Goal: Navigation & Orientation: Understand site structure

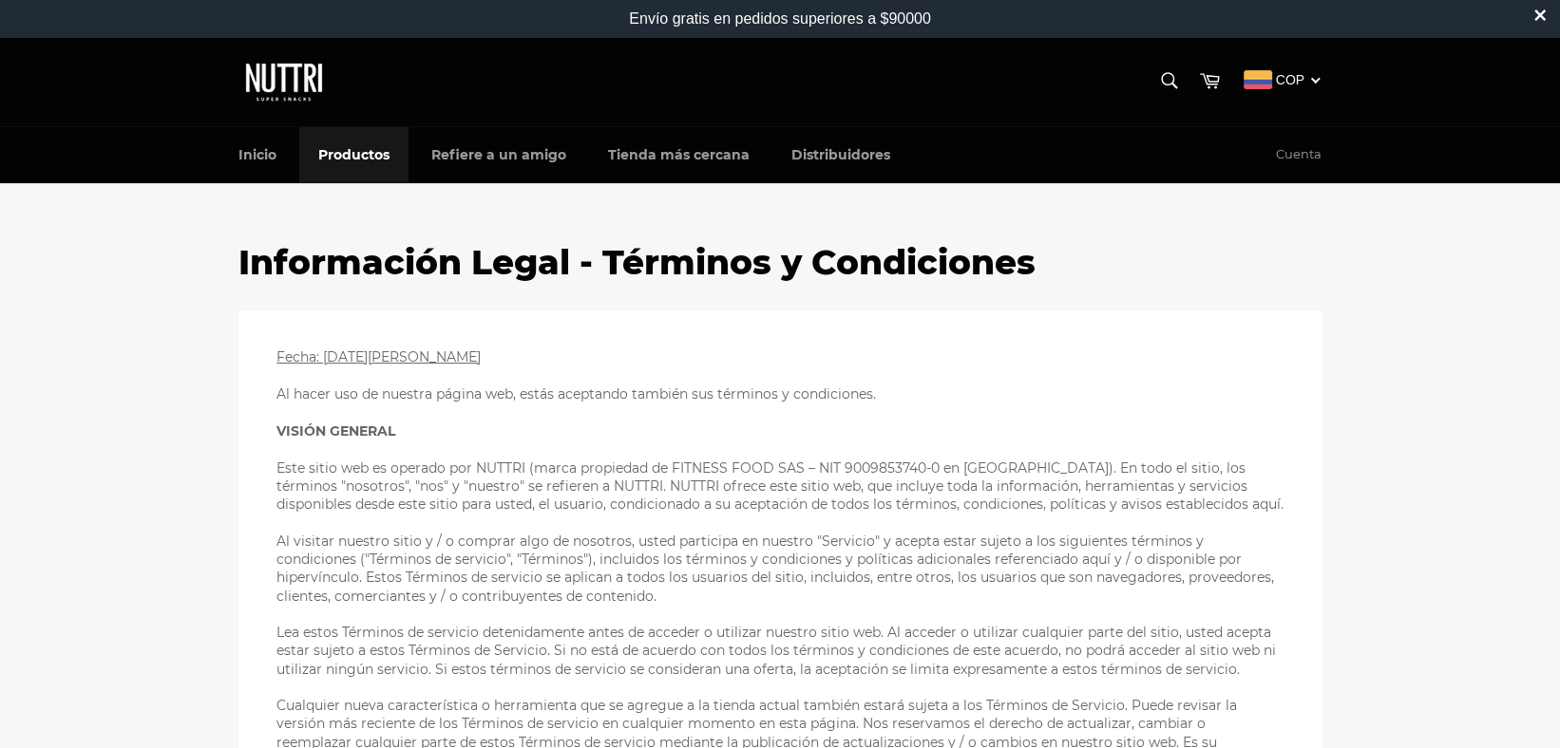
click at [373, 156] on link "Productos" at bounding box center [353, 155] width 109 height 56
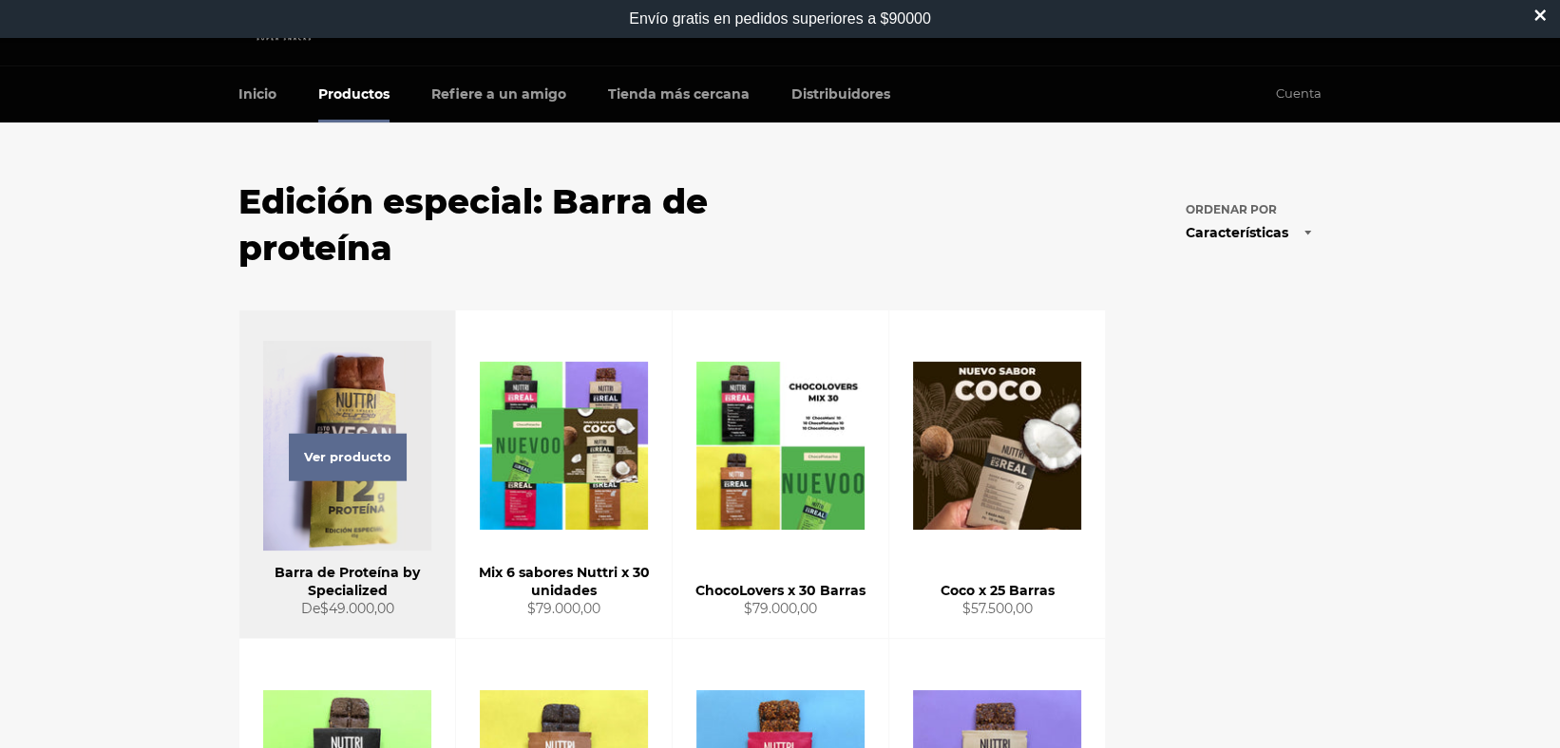
scroll to position [60, 0]
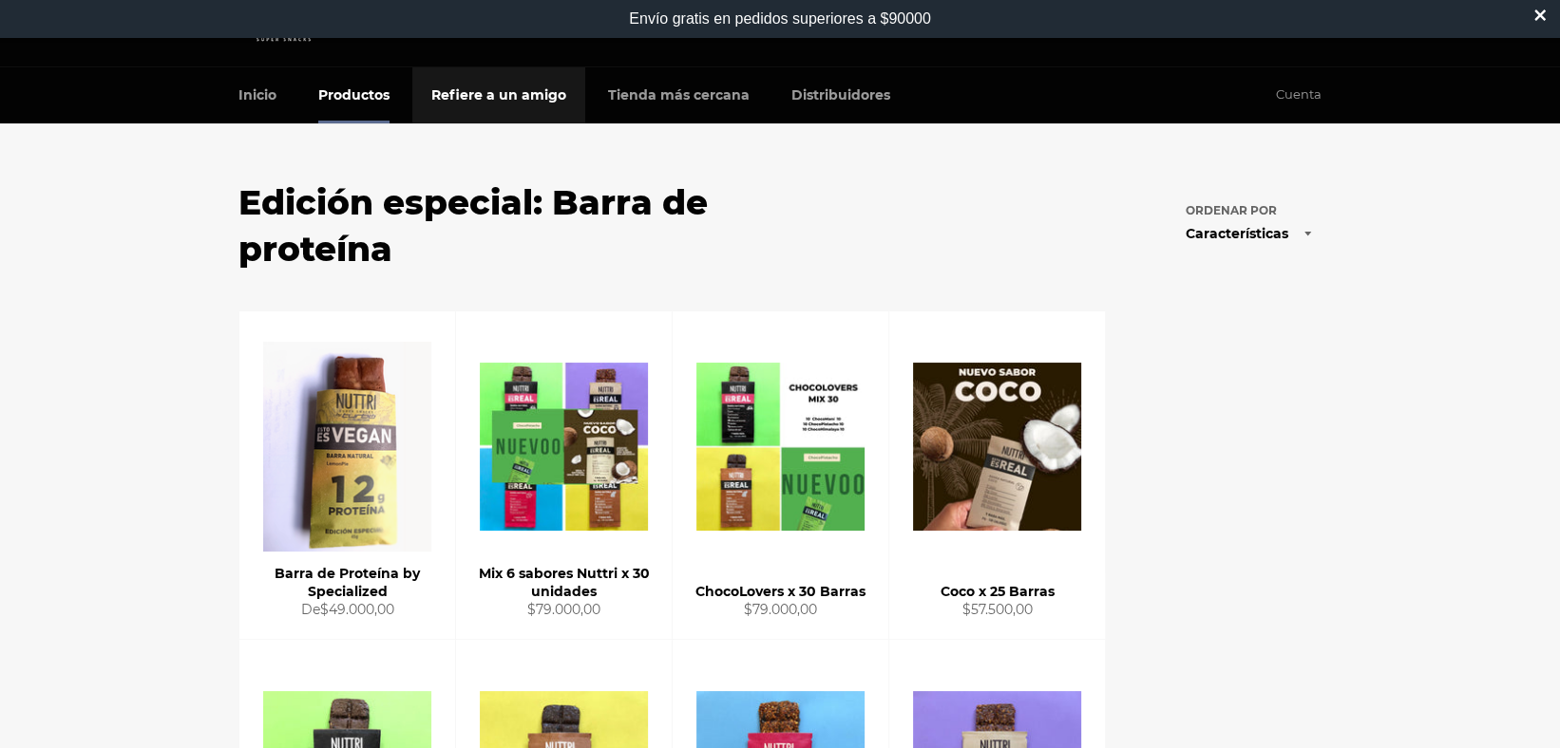
click at [502, 92] on link "Refiere a un amigo" at bounding box center [498, 95] width 173 height 56
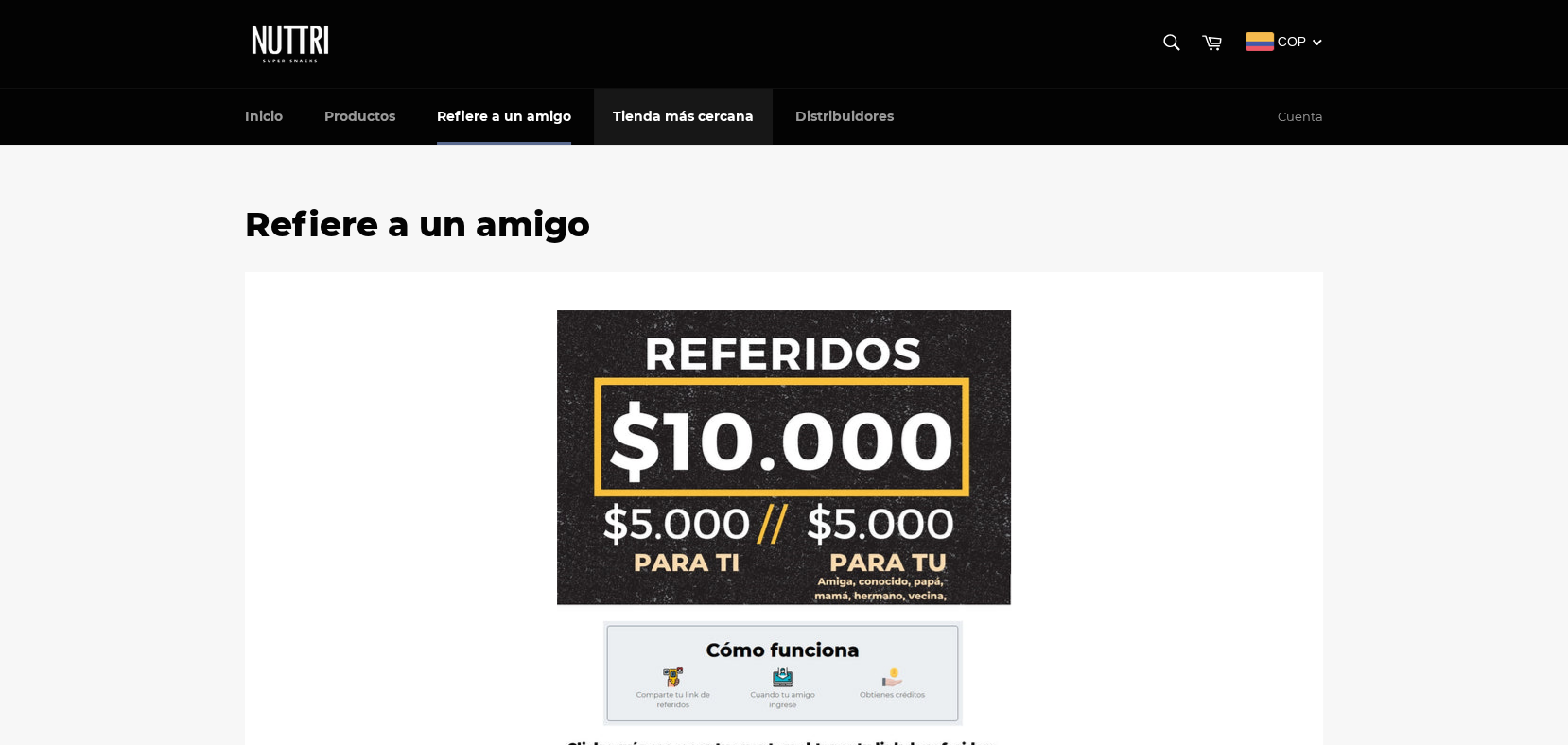
click at [657, 116] on link "Tienda más cercana" at bounding box center [683, 117] width 179 height 56
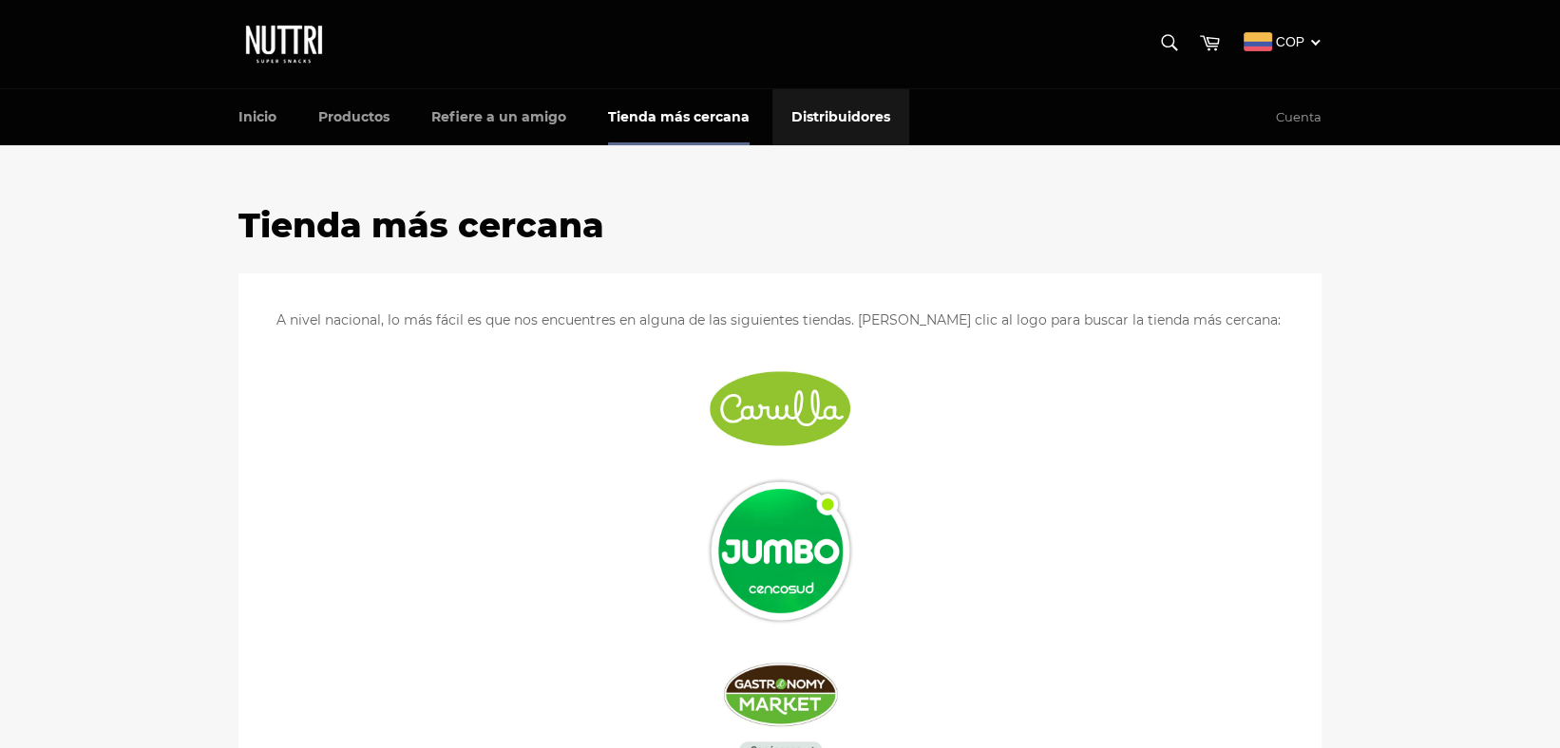
click at [806, 102] on link "Distribuidores" at bounding box center [840, 117] width 137 height 56
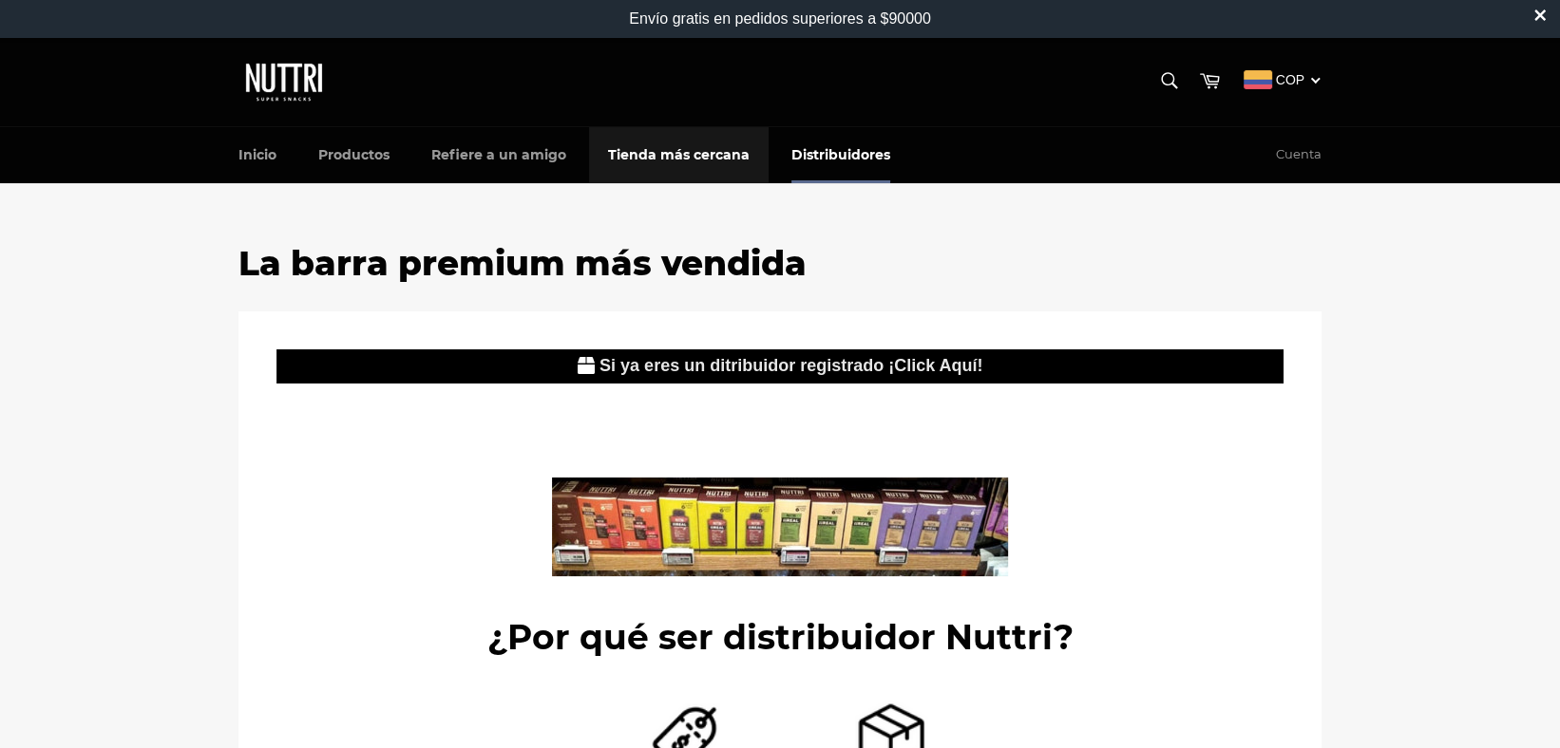
click at [675, 127] on link "Tienda más cercana" at bounding box center [679, 155] width 180 height 56
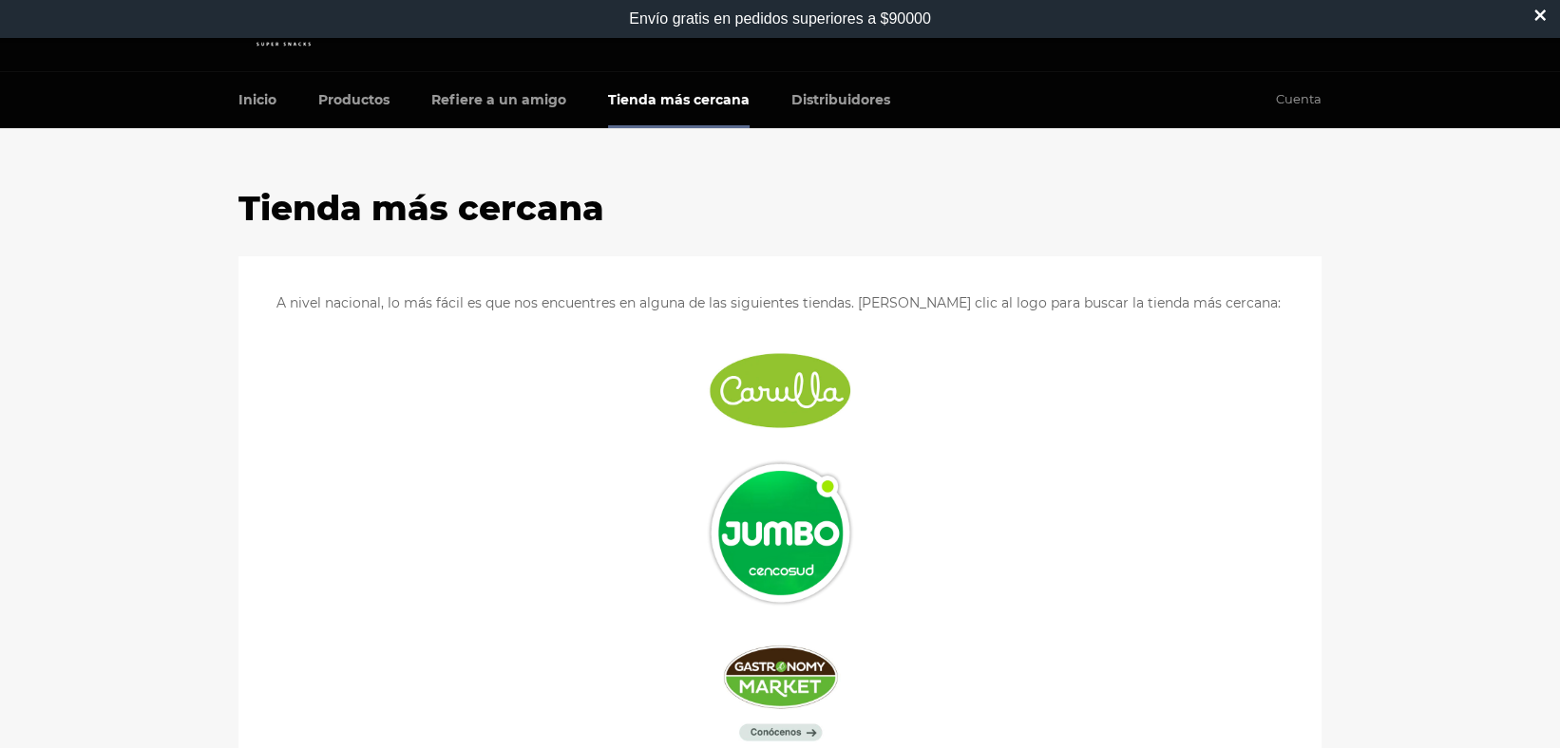
scroll to position [38, 0]
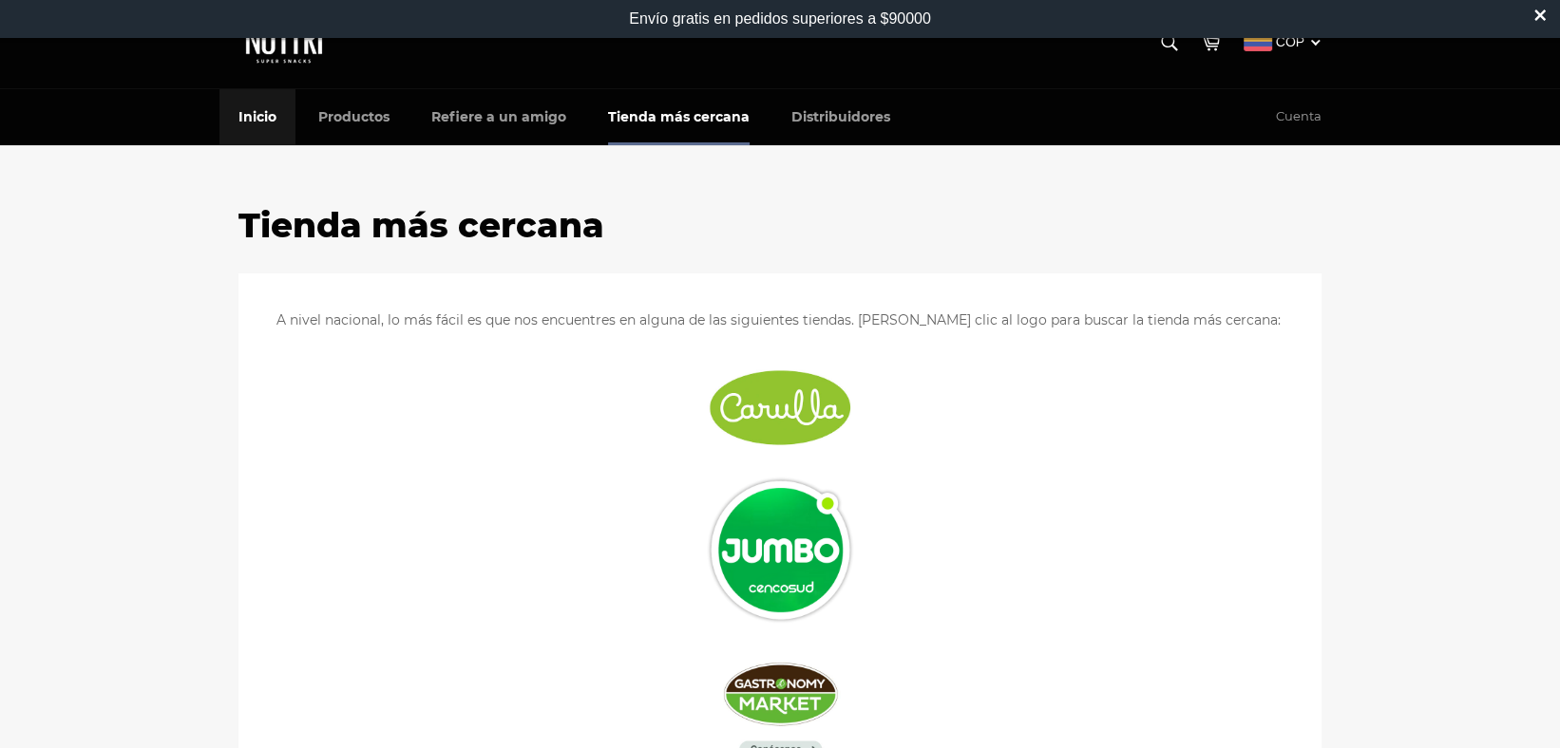
click at [258, 107] on link "Inicio" at bounding box center [257, 117] width 76 height 56
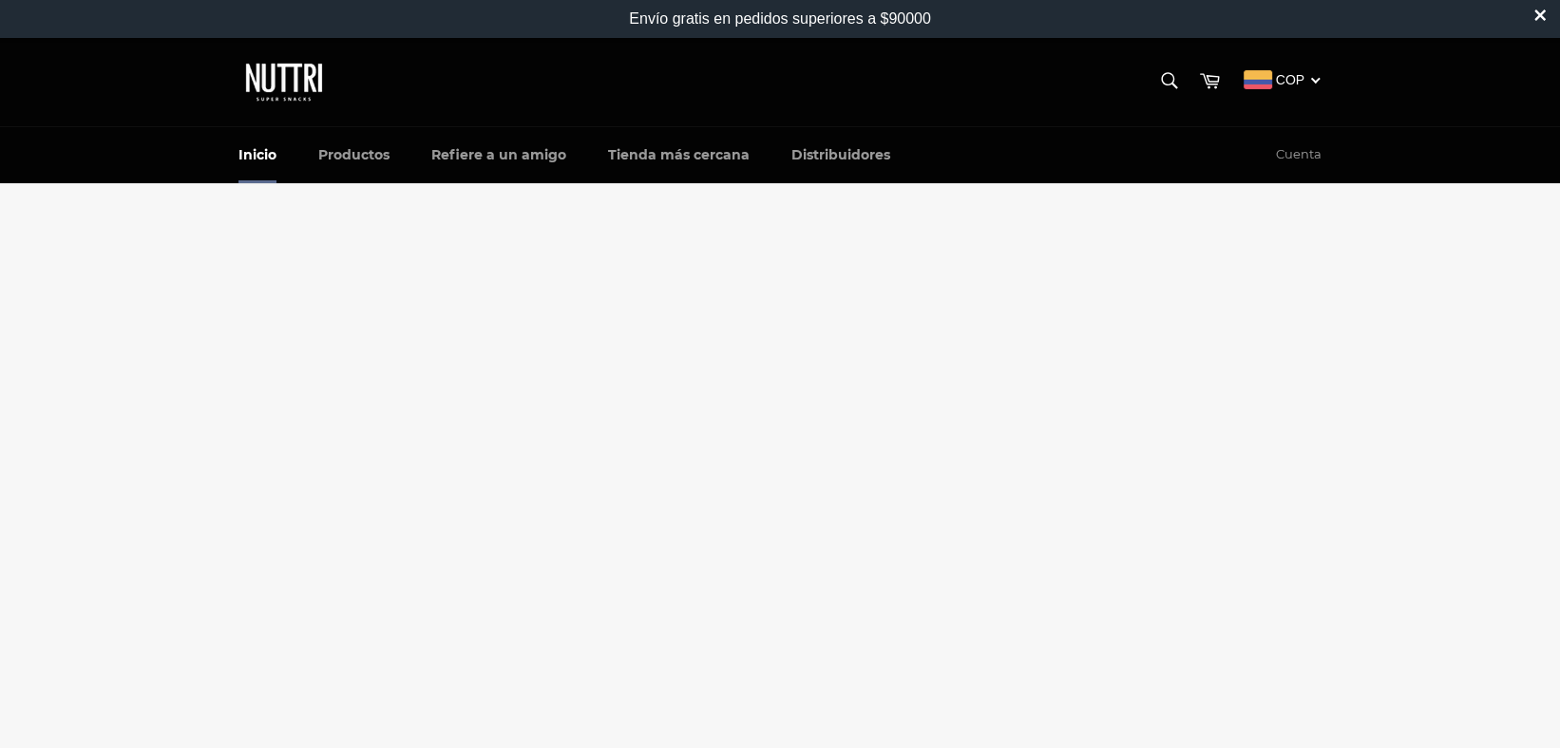
click at [255, 83] on img at bounding box center [285, 82] width 95 height 50
